Goal: Information Seeking & Learning: Learn about a topic

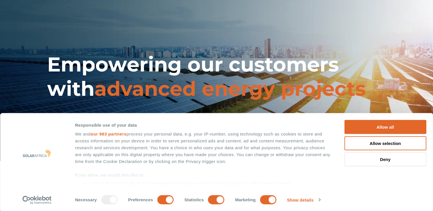
scroll to position [10, 0]
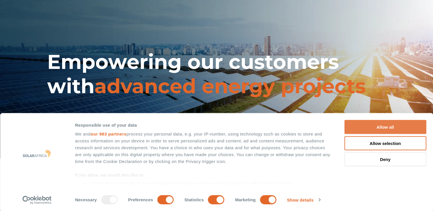
click at [388, 130] on button "Allow all" at bounding box center [385, 127] width 82 height 14
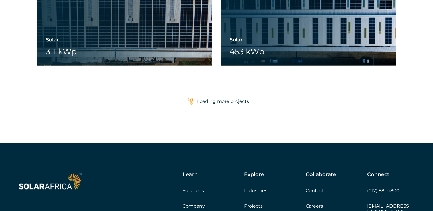
scroll to position [1776, 0]
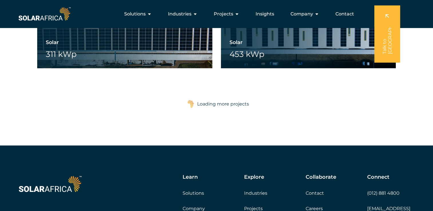
click at [228, 105] on div "Loading more projects" at bounding box center [223, 103] width 52 height 11
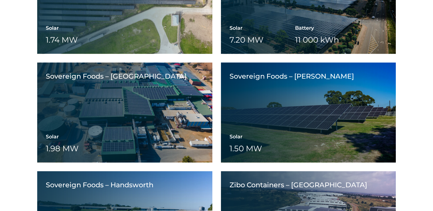
scroll to position [1262, 0]
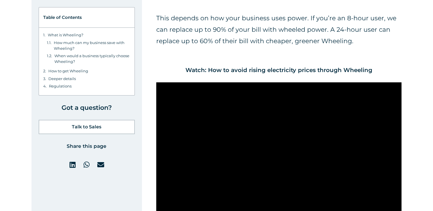
scroll to position [1320, 0]
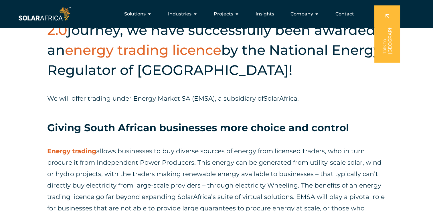
scroll to position [211, 0]
